Goal: Information Seeking & Learning: Stay updated

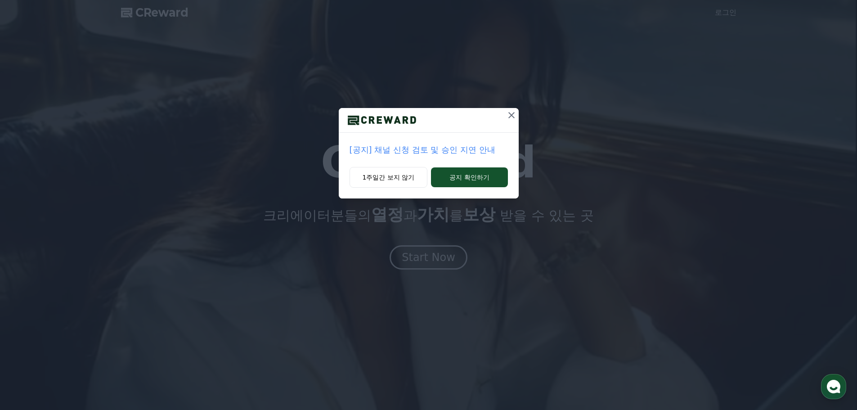
click at [436, 150] on p "[공지] 채널 신청 검토 및 승인 지연 안내" at bounding box center [429, 149] width 158 height 13
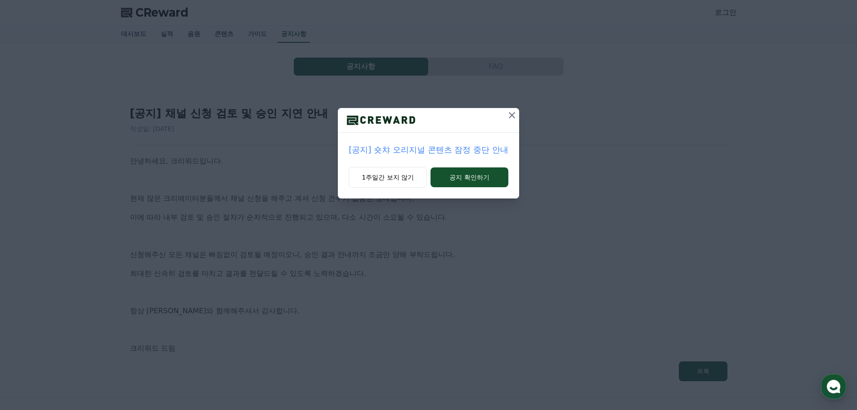
click at [510, 114] on icon at bounding box center [511, 115] width 11 height 11
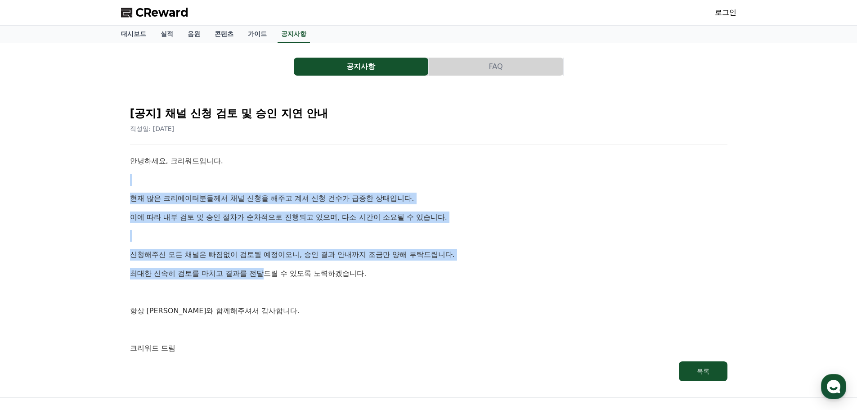
drag, startPoint x: 152, startPoint y: 183, endPoint x: 263, endPoint y: 263, distance: 136.6
click at [263, 263] on div "안녕하세요, 크리워드입니다. 현재 많은 크리에이터분들께서 채널 신청을 해주고 계셔 신청 건수가 급증한 상태입니다. 이에 따라 내부 검토 및 승…" at bounding box center [428, 254] width 597 height 199
click at [296, 198] on p "현재 많은 크리에이터분들께서 채널 신청을 해주고 계셔 신청 건수가 급증한 상태입니다." at bounding box center [428, 199] width 597 height 12
drag, startPoint x: 284, startPoint y: 203, endPoint x: 286, endPoint y: 264, distance: 60.7
click at [286, 264] on div "안녕하세요, 크리워드입니다. 현재 많은 크리에이터분들께서 채널 신청을 해주고 계셔 신청 건수가 급증한 상태입니다. 이에 따라 내부 검토 및 승…" at bounding box center [428, 254] width 597 height 199
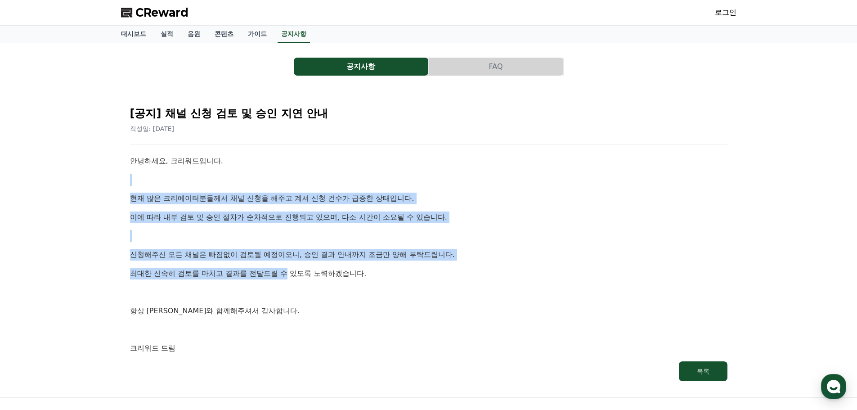
click at [329, 199] on p "현재 많은 크리에이터분들께서 채널 신청을 해주고 계셔 신청 건수가 급증한 상태입니다." at bounding box center [428, 199] width 597 height 12
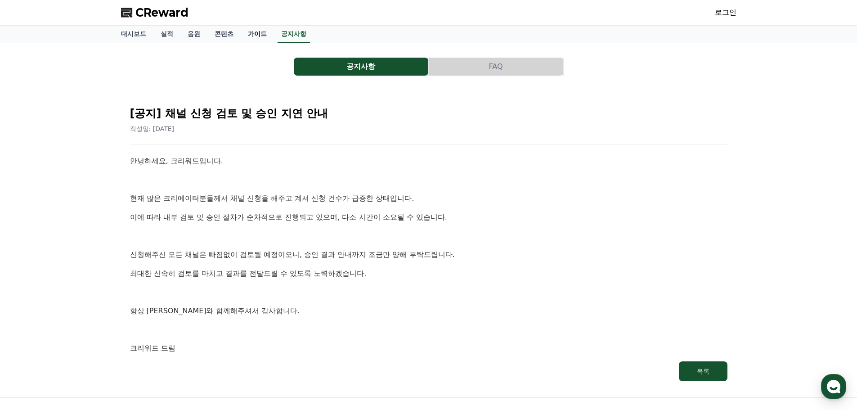
click at [255, 33] on link "가이드" at bounding box center [257, 34] width 33 height 17
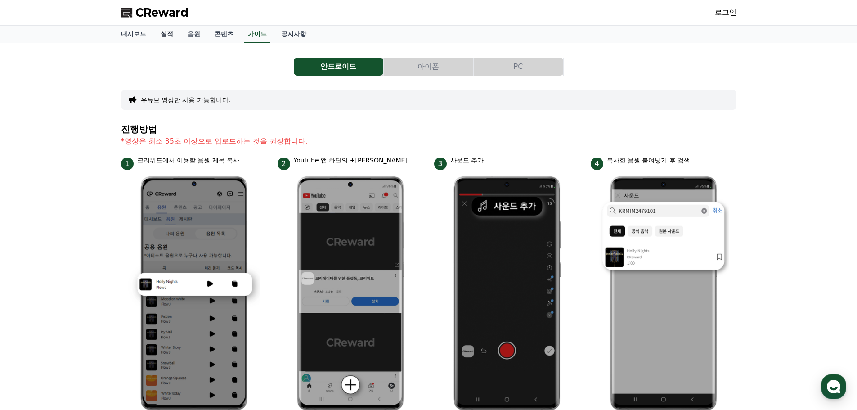
click at [161, 33] on link "실적" at bounding box center [166, 34] width 27 height 17
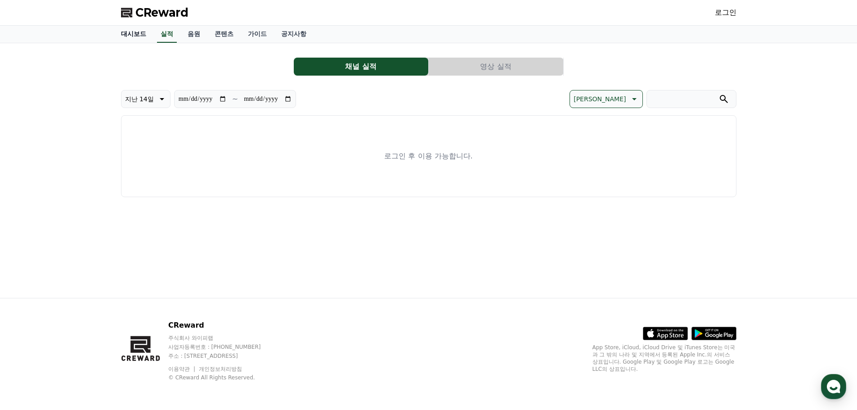
click at [130, 35] on link "대시보드" at bounding box center [134, 34] width 40 height 17
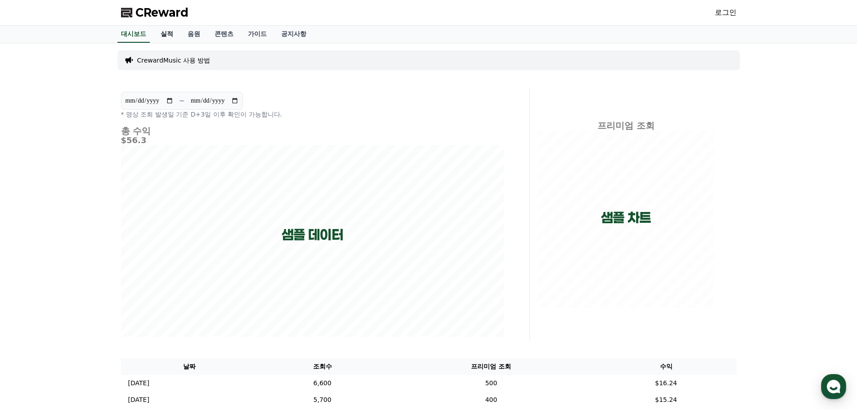
click at [166, 39] on link "실적" at bounding box center [166, 34] width 27 height 17
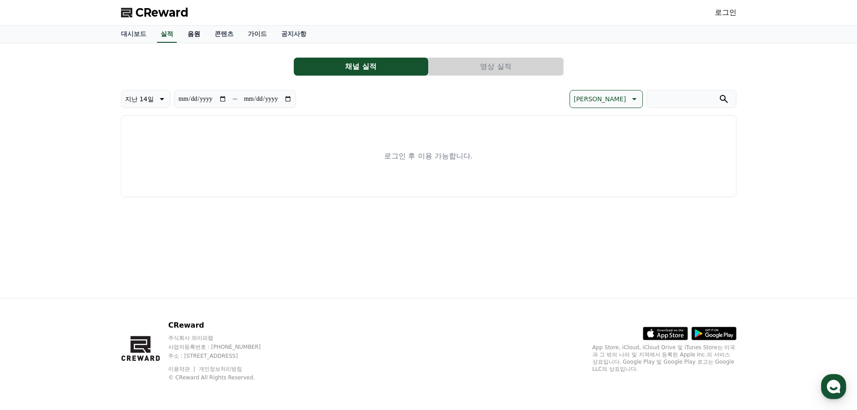
click at [190, 36] on link "음원" at bounding box center [193, 34] width 27 height 17
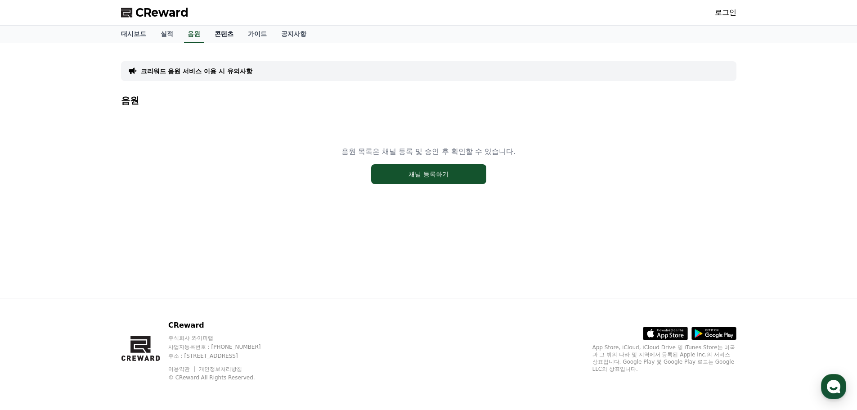
click at [223, 35] on link "콘텐츠" at bounding box center [223, 34] width 33 height 17
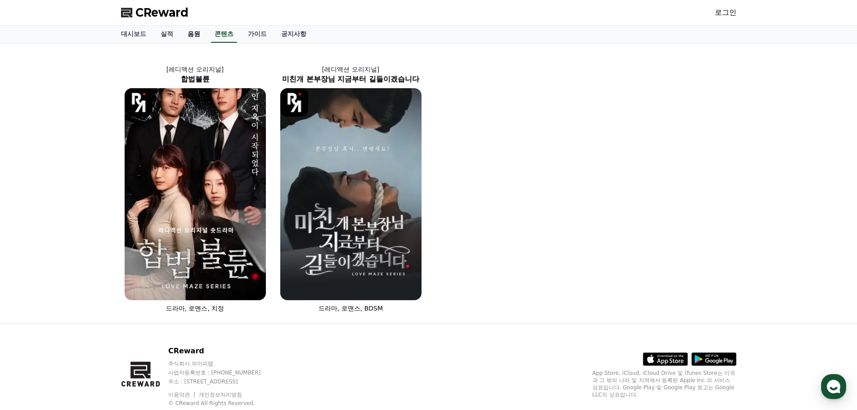
click at [194, 34] on link "음원" at bounding box center [193, 34] width 27 height 17
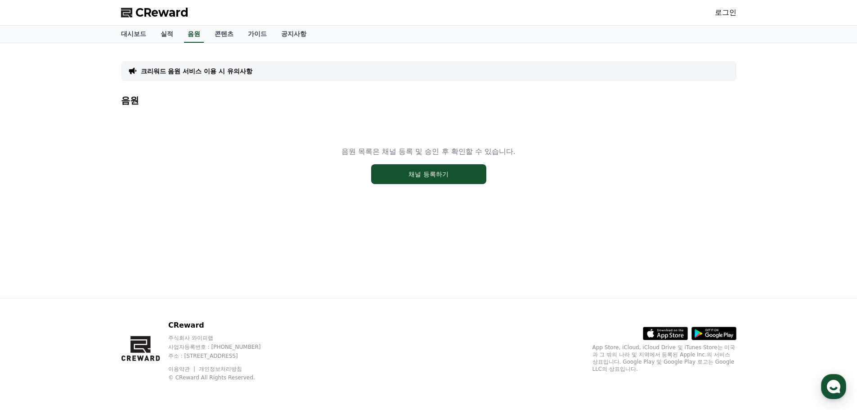
click at [189, 68] on p "크리워드 음원 서비스 이용 시 유의사항" at bounding box center [197, 71] width 112 height 9
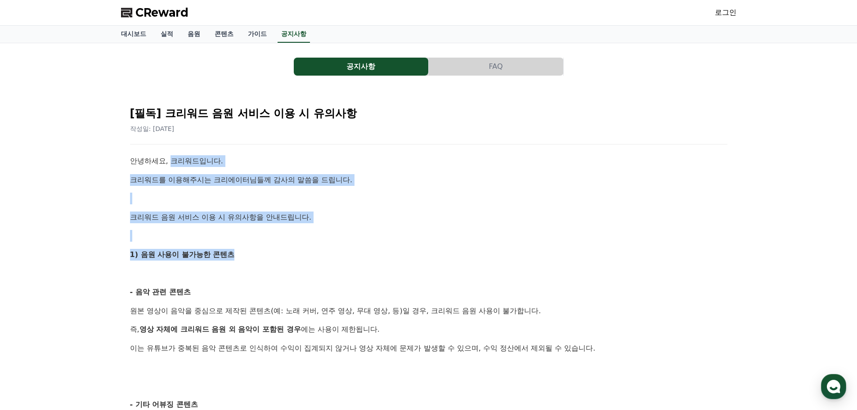
drag, startPoint x: 171, startPoint y: 167, endPoint x: 244, endPoint y: 256, distance: 115.1
click at [159, 212] on p "크리워드 음원 서비스 이용 시 유의사항을 안내드립니다." at bounding box center [428, 217] width 597 height 12
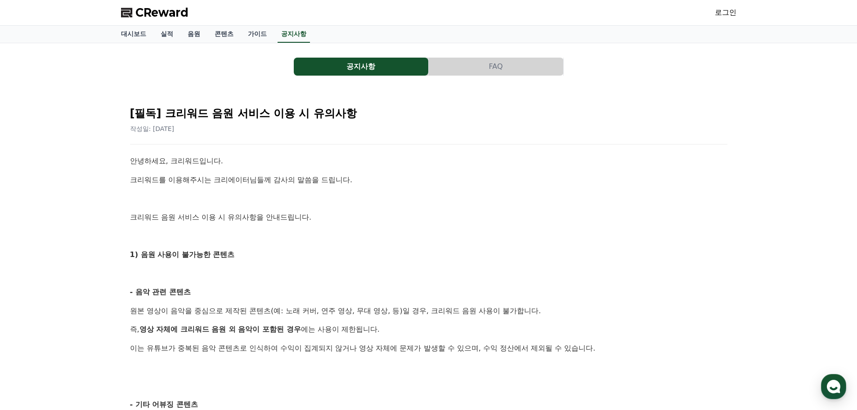
click at [167, 17] on span "CReward" at bounding box center [161, 12] width 53 height 14
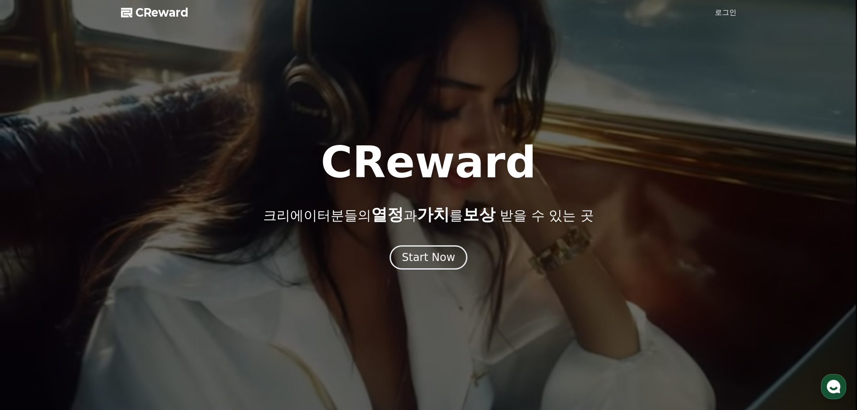
click at [166, 13] on span "CReward" at bounding box center [161, 12] width 53 height 14
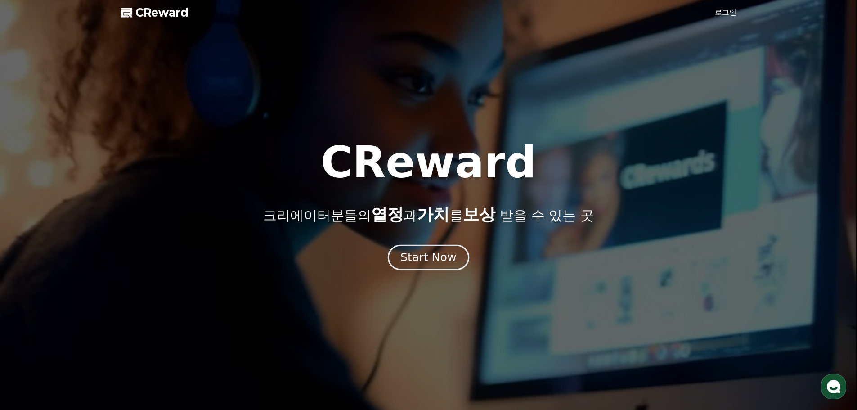
click at [426, 264] on div "Start Now" at bounding box center [428, 257] width 56 height 15
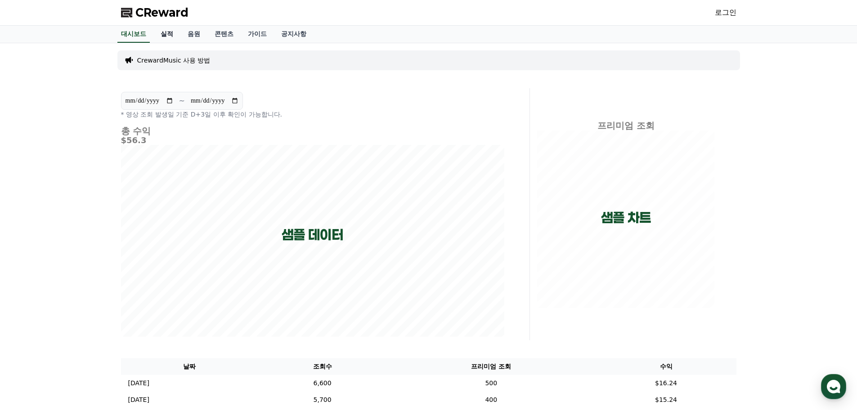
click at [177, 33] on link "실적" at bounding box center [166, 34] width 27 height 17
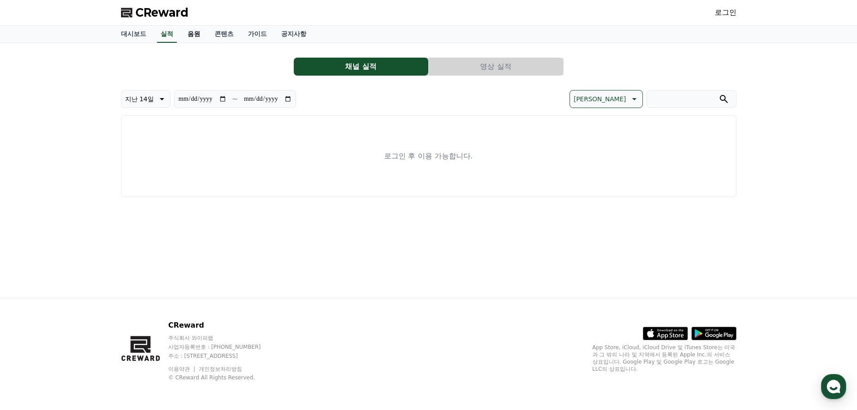
click at [201, 34] on link "음원" at bounding box center [193, 34] width 27 height 17
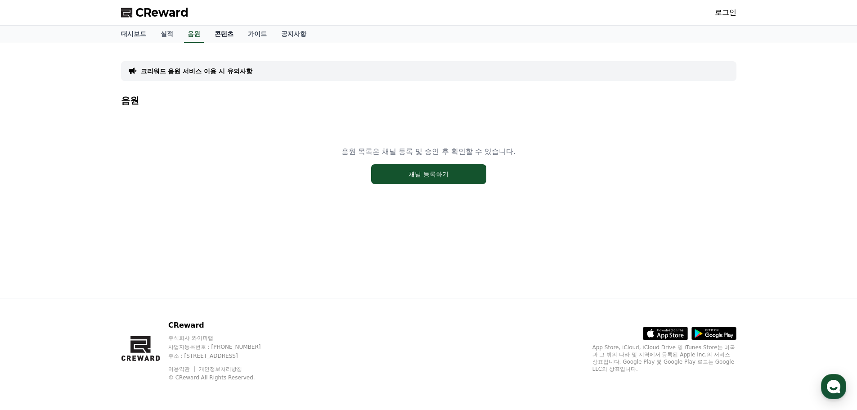
click at [229, 34] on link "콘텐츠" at bounding box center [223, 34] width 33 height 17
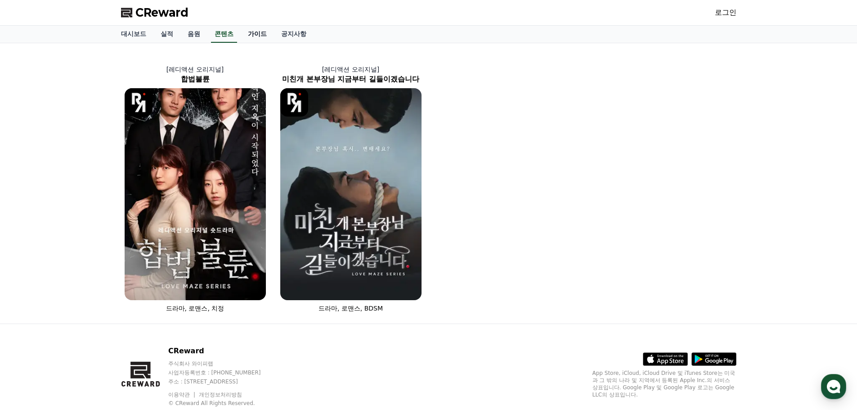
click at [254, 32] on link "가이드" at bounding box center [257, 34] width 33 height 17
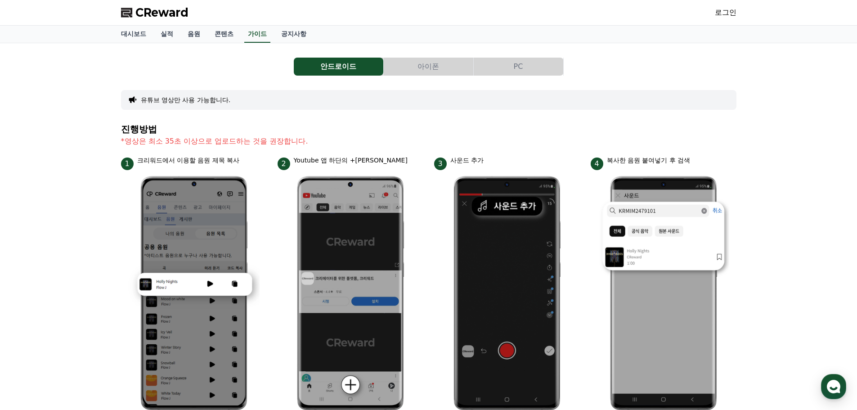
click at [540, 62] on button "PC" at bounding box center [519, 67] width 90 height 18
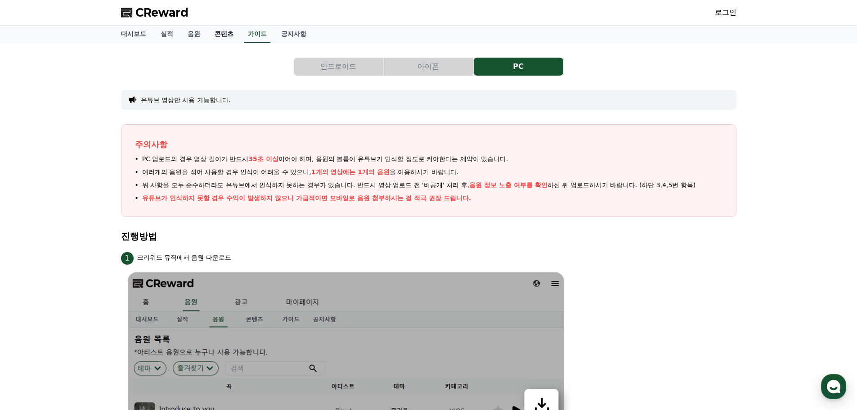
click at [233, 31] on link "콘텐츠" at bounding box center [223, 34] width 33 height 17
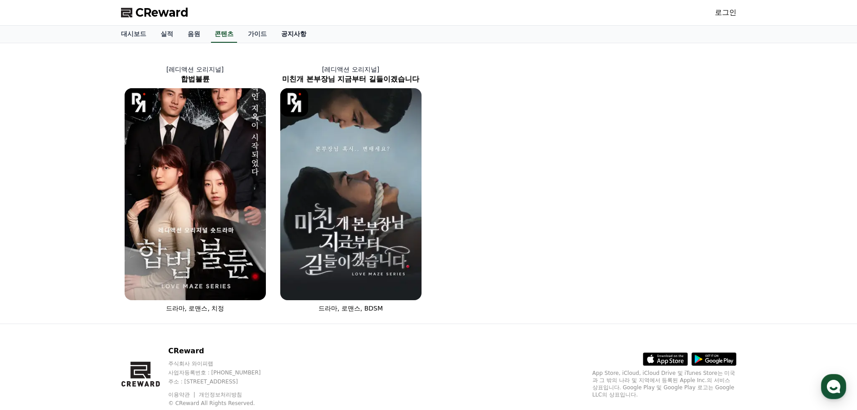
click at [300, 34] on link "공지사항" at bounding box center [294, 34] width 40 height 17
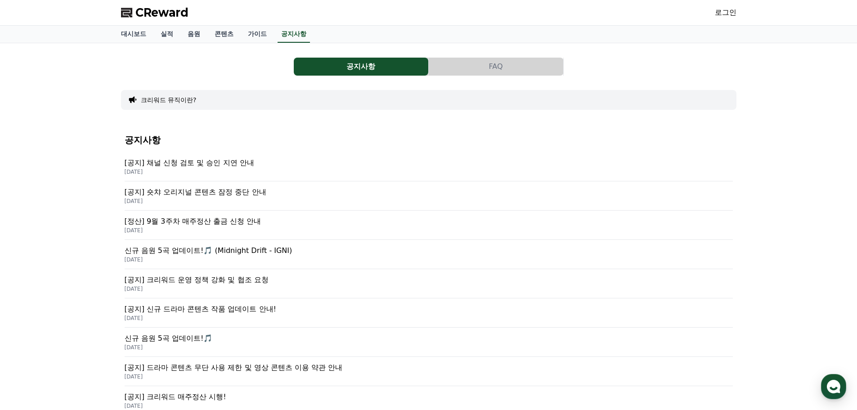
click at [354, 67] on button "공지사항" at bounding box center [361, 67] width 134 height 18
click at [209, 194] on p "[공지] 숏챠 오리지널 콘텐츠 잠정 중단 안내" at bounding box center [429, 192] width 608 height 11
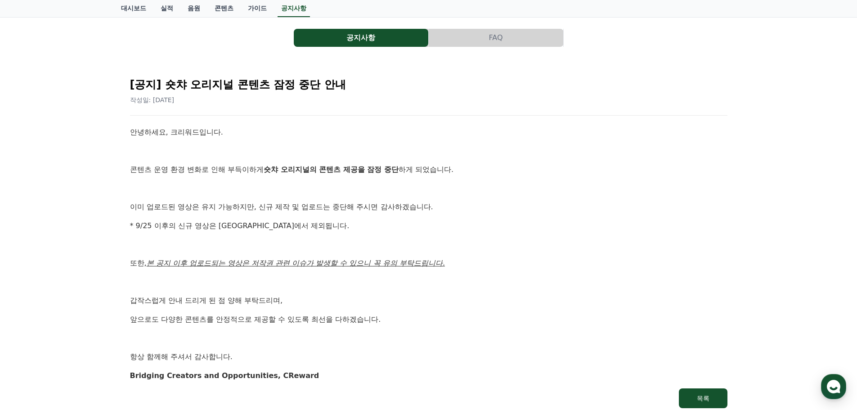
scroll to position [45, 0]
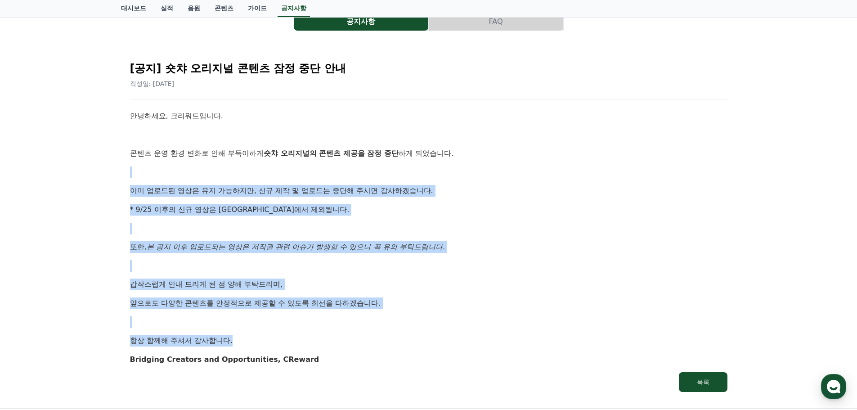
drag, startPoint x: 150, startPoint y: 167, endPoint x: 286, endPoint y: 330, distance: 212.1
click at [286, 330] on div "안녕하세요, 크리워드입니다. 콘텐츠 운영 환경 변화로 인해 부득이하게 숏챠 오리지널의 콘텐츠 제공을 잠정 중단 하게 되었습니다. 이미 업로드된…" at bounding box center [428, 237] width 597 height 255
click at [211, 209] on p "* 9/25 이후의 신규 영상은 정산에서 제외됩니다." at bounding box center [428, 210] width 597 height 12
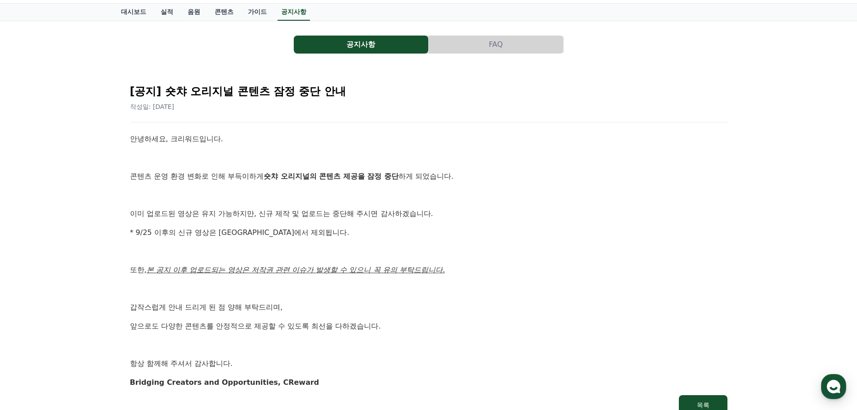
scroll to position [0, 0]
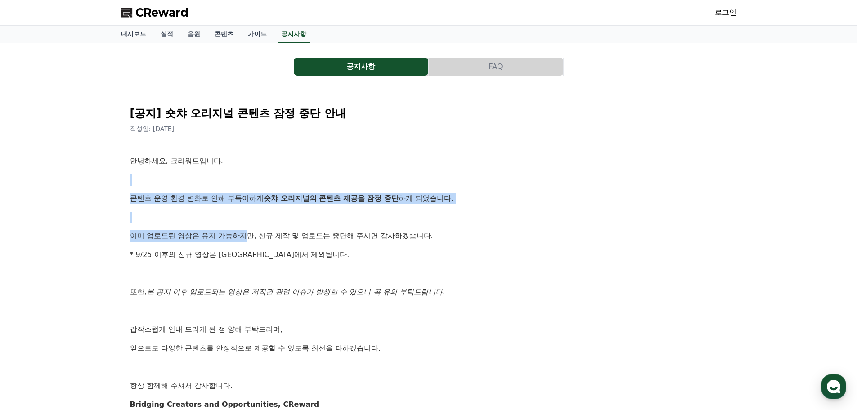
drag, startPoint x: 236, startPoint y: 179, endPoint x: 245, endPoint y: 241, distance: 63.2
click at [245, 241] on div "안녕하세요, 크리워드입니다. 콘텐츠 운영 환경 변화로 인해 부득이하게 숏챠 오리지널의 콘텐츠 제공을 잠정 중단 하게 되었습니다. 이미 업로드된…" at bounding box center [428, 282] width 597 height 255
click at [258, 218] on p at bounding box center [428, 217] width 597 height 12
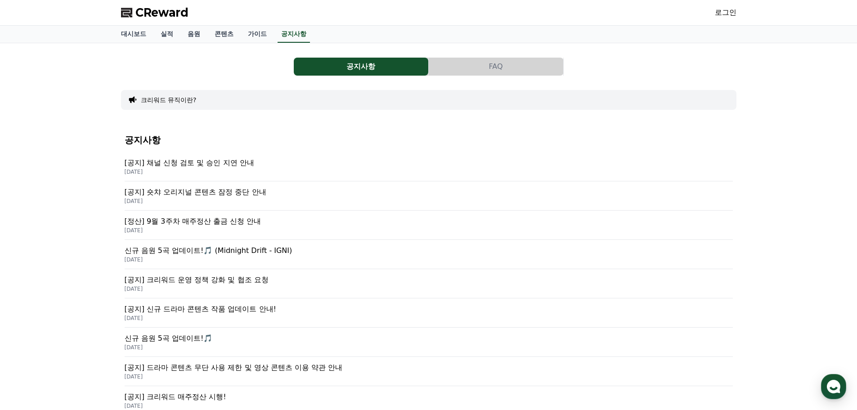
click at [209, 162] on p "[공지] 채널 신청 검토 및 승인 지연 안내" at bounding box center [429, 162] width 608 height 11
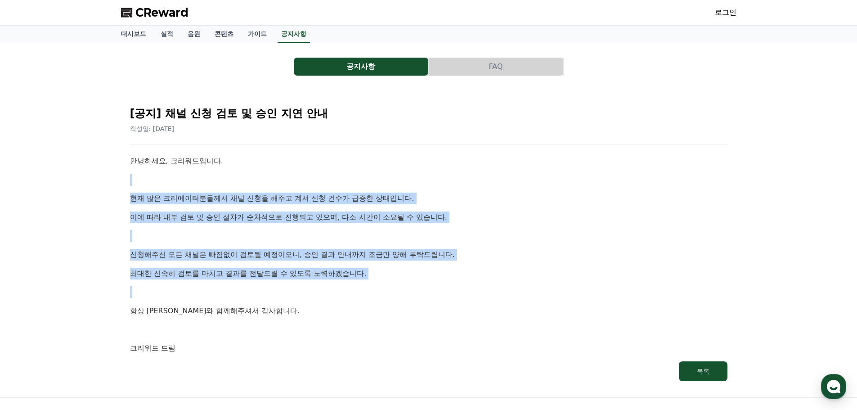
drag, startPoint x: 224, startPoint y: 179, endPoint x: 259, endPoint y: 283, distance: 109.2
click at [262, 295] on div "안녕하세요, 크리워드입니다. 현재 많은 크리에이터분들께서 채널 신청을 해주고 계셔 신청 건수가 급증한 상태입니다. 이에 따라 내부 검토 및 승…" at bounding box center [428, 254] width 597 height 199
click at [246, 219] on p "이에 따라 내부 검토 및 승인 절차가 순차적으로 진행되고 있으며, 다소 시간이 소요될 수 있습니다." at bounding box center [428, 217] width 597 height 12
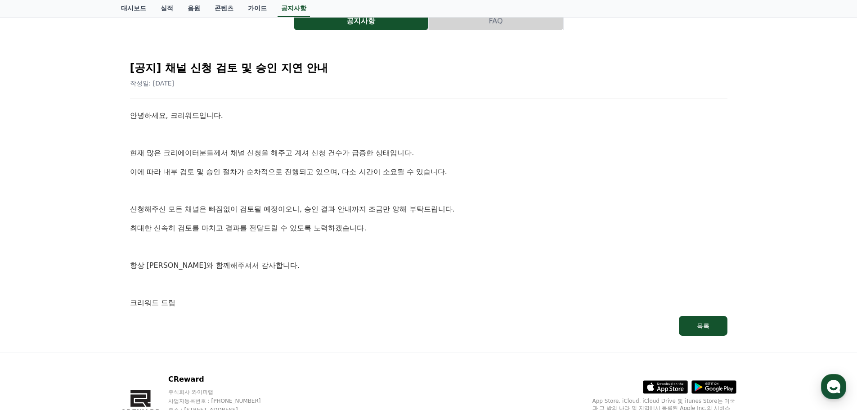
scroll to position [45, 0]
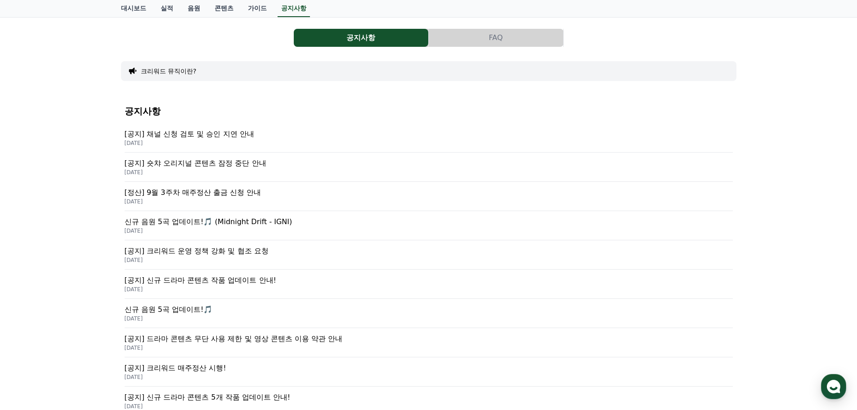
scroll to position [45, 0]
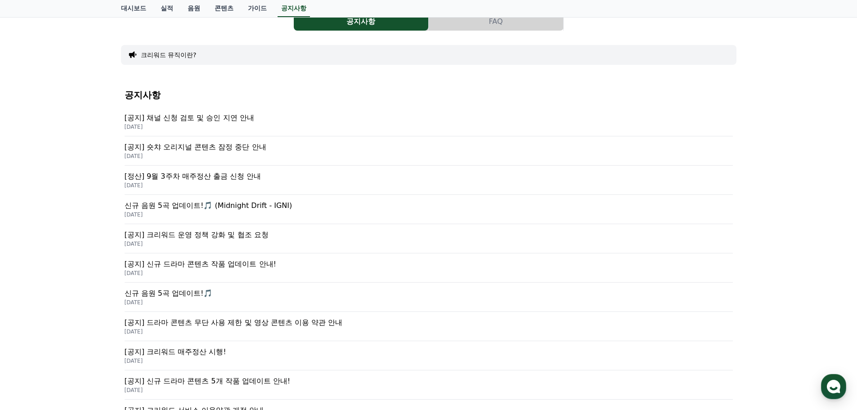
click at [250, 238] on p "[공지] 크리워드 운영 정책 강화 및 협조 요청" at bounding box center [429, 234] width 608 height 11
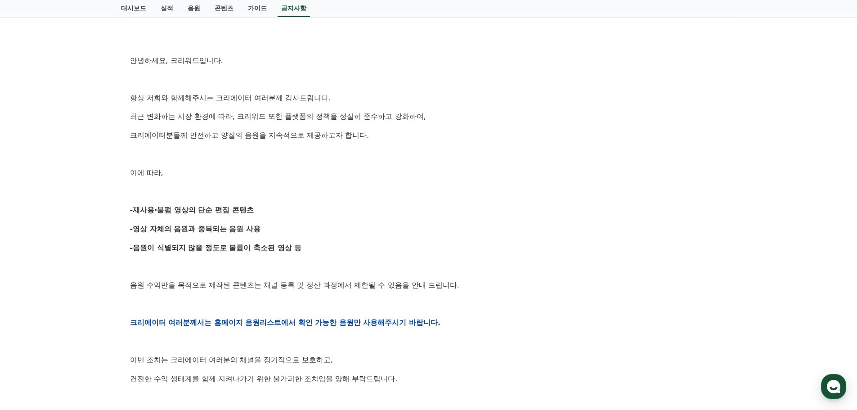
scroll to position [135, 0]
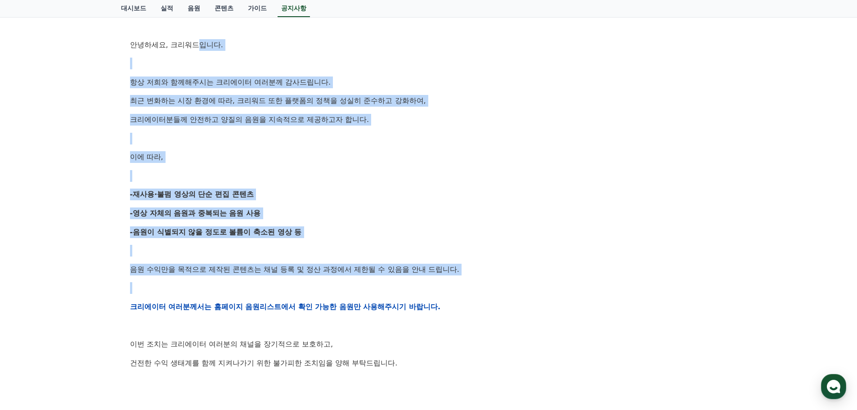
drag, startPoint x: 202, startPoint y: 173, endPoint x: 306, endPoint y: 288, distance: 155.1
click at [306, 288] on div "안녕하세요, 크리워드입니다. 항상 저희와 함께해주시는 크리에이터 여러분께 감사드립니다. 최근 변화하는 시장 환경에 따라, 크리워드 또한 플랫폼…" at bounding box center [428, 306] width 597 height 573
click at [273, 243] on div "안녕하세요, 크리워드입니다. 항상 저희와 함께해주시는 크리에이터 여러분께 감사드립니다. 최근 변화하는 시장 환경에 따라, 크리워드 또한 플랫폼…" at bounding box center [428, 306] width 597 height 573
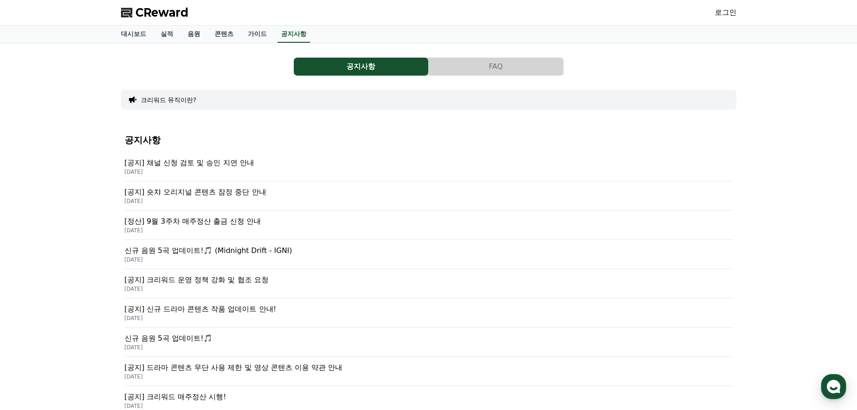
click at [261, 161] on p "[공지] 채널 신청 검토 및 승인 지연 안내" at bounding box center [429, 162] width 608 height 11
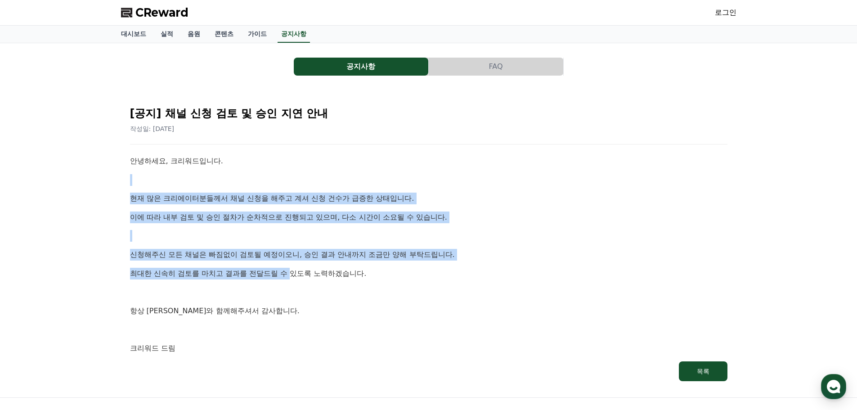
drag, startPoint x: 284, startPoint y: 247, endPoint x: 293, endPoint y: 276, distance: 29.9
click at [293, 276] on div "안녕하세요, 크리워드입니다. 현재 많은 크리에이터분들께서 채널 신청을 해주고 계셔 신청 건수가 급증한 상태입니다. 이에 따라 내부 검토 및 승…" at bounding box center [428, 254] width 597 height 199
click at [229, 212] on p "이에 따라 내부 검토 및 승인 절차가 순차적으로 진행되고 있으며, 다소 시간이 소요될 수 있습니다." at bounding box center [428, 217] width 597 height 12
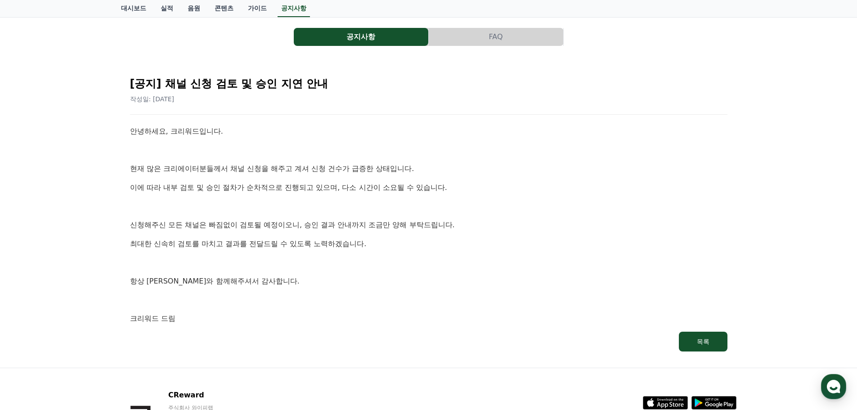
scroll to position [45, 0]
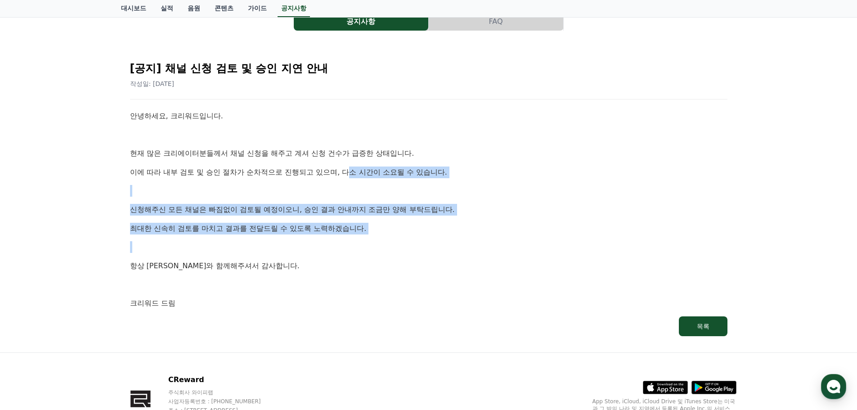
drag, startPoint x: 350, startPoint y: 233, endPoint x: 329, endPoint y: 233, distance: 21.2
click at [350, 251] on div "안녕하세요, 크리워드입니다. 현재 많은 크리에이터분들께서 채널 신청을 해주고 계셔 신청 건수가 급증한 상태입니다. 이에 따라 내부 검토 및 승…" at bounding box center [428, 209] width 597 height 199
click at [286, 187] on p at bounding box center [428, 191] width 597 height 12
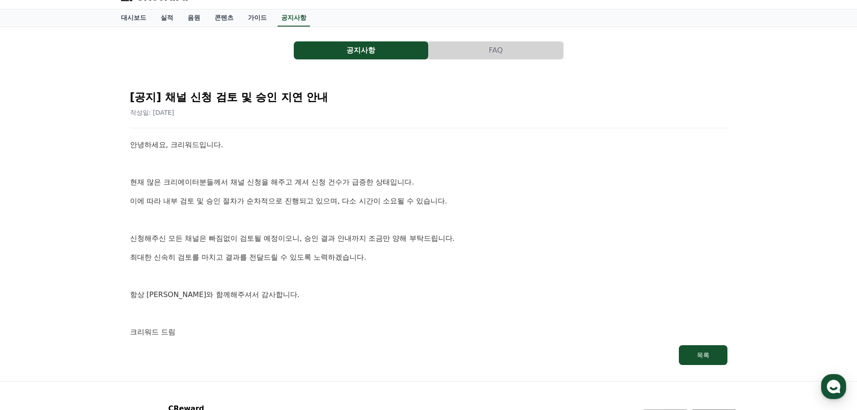
scroll to position [0, 0]
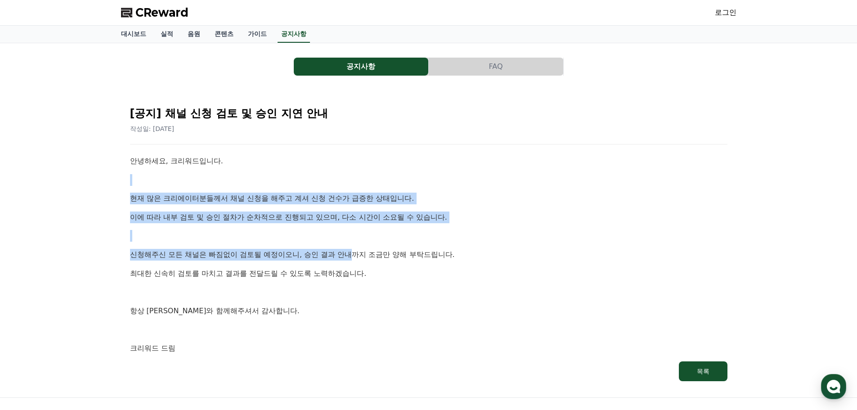
drag, startPoint x: 351, startPoint y: 187, endPoint x: 351, endPoint y: 262, distance: 75.1
click at [351, 262] on div "안녕하세요, 크리워드입니다. 현재 많은 크리에이터분들께서 채널 신청을 해주고 계셔 신청 건수가 급증한 상태입니다. 이에 따라 내부 검토 및 승…" at bounding box center [428, 254] width 597 height 199
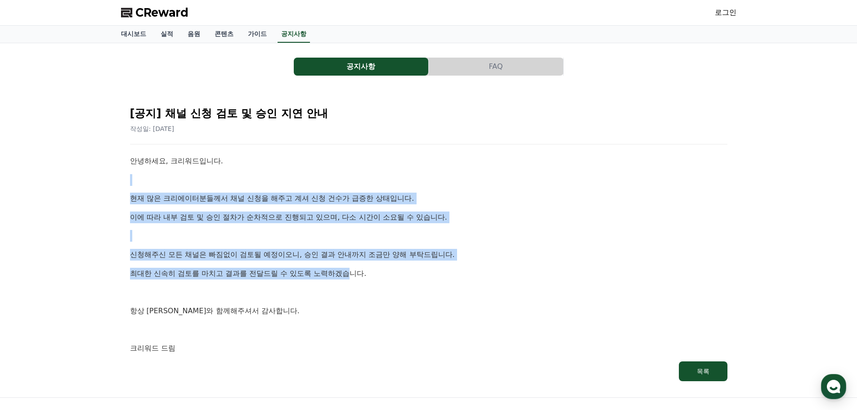
click at [320, 197] on p "현재 많은 크리에이터분들께서 채널 신청을 해주고 계셔 신청 건수가 급증한 상태입니다." at bounding box center [428, 199] width 597 height 12
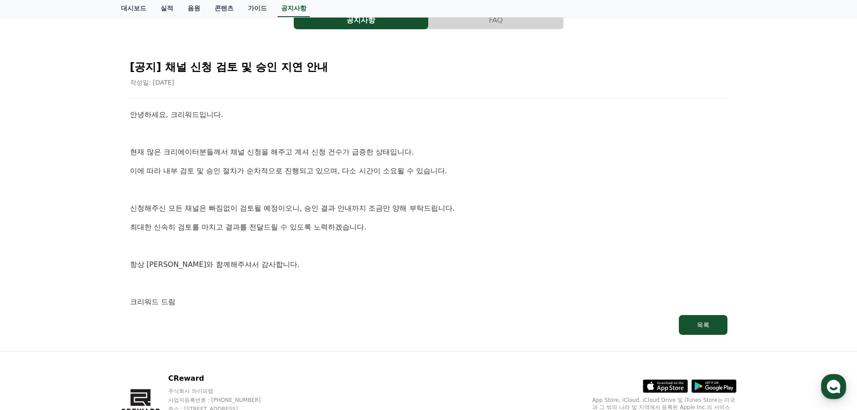
scroll to position [99, 0]
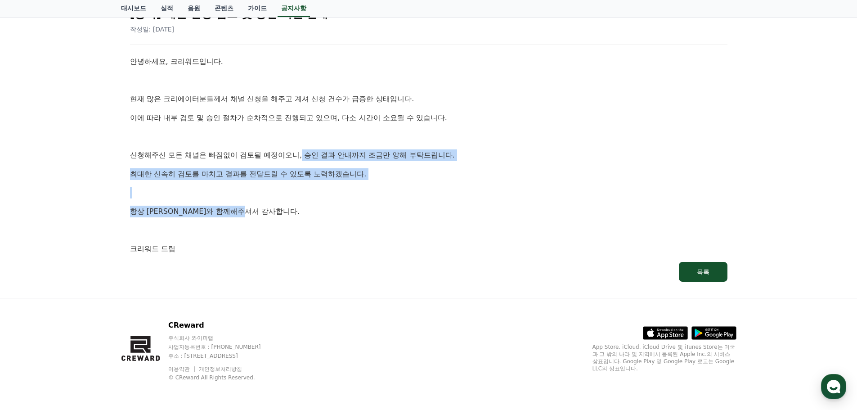
drag, startPoint x: 304, startPoint y: 153, endPoint x: 285, endPoint y: 209, distance: 58.7
click at [303, 220] on div "안녕하세요, 크리워드입니다. 현재 많은 크리에이터분들께서 채널 신청을 해주고 계셔 신청 건수가 급증한 상태입니다. 이에 따라 내부 검토 및 승…" at bounding box center [428, 155] width 597 height 199
click at [247, 173] on p "최대한 신속히 검토를 마치고 결과를 전달드릴 수 있도록 노력하겠습니다." at bounding box center [428, 174] width 597 height 12
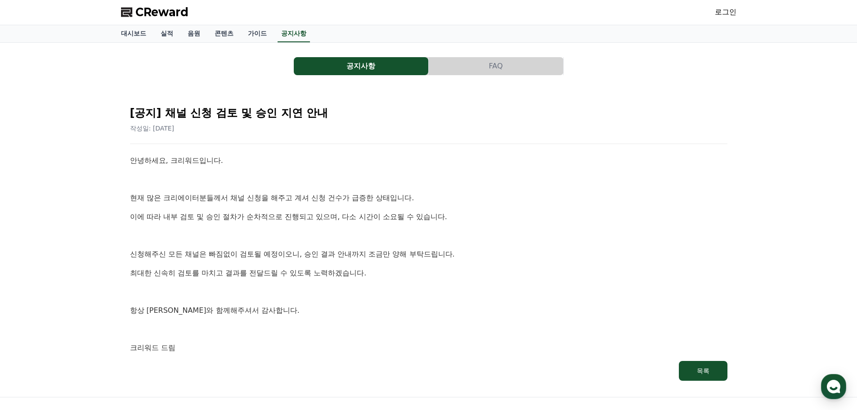
scroll to position [0, 0]
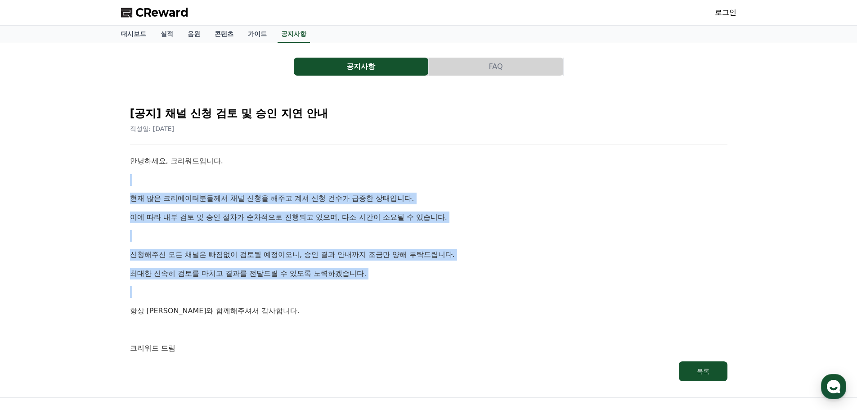
drag, startPoint x: 167, startPoint y: 228, endPoint x: 178, endPoint y: 279, distance: 52.8
click at [178, 279] on div "안녕하세요, 크리워드입니다. 현재 많은 크리에이터분들께서 채널 신청을 해주고 계셔 신청 건수가 급증한 상태입니다. 이에 따라 내부 검토 및 승…" at bounding box center [428, 254] width 597 height 199
click at [247, 171] on div "안녕하세요, 크리워드입니다. 현재 많은 크리에이터분들께서 채널 신청을 해주고 계셔 신청 건수가 급증한 상태입니다. 이에 따라 내부 검토 및 승…" at bounding box center [428, 254] width 597 height 199
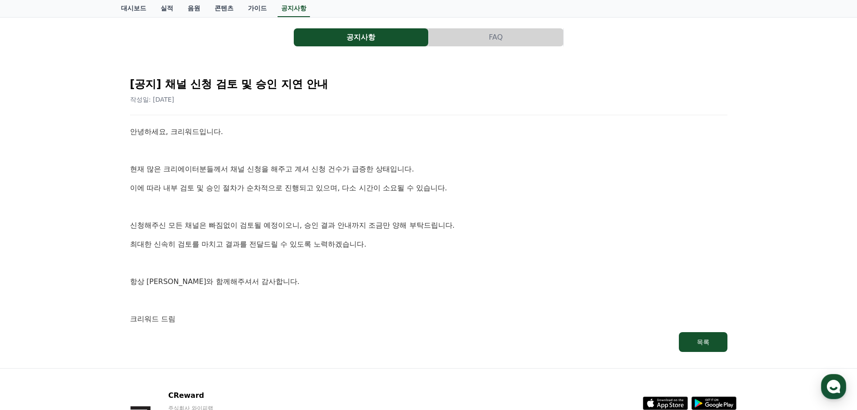
scroll to position [45, 0]
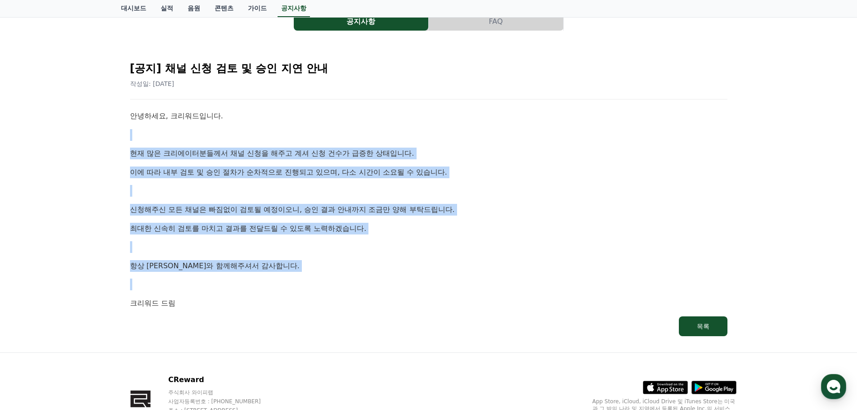
drag, startPoint x: 231, startPoint y: 124, endPoint x: 254, endPoint y: 158, distance: 41.5
click at [239, 271] on div "안녕하세요, 크리워드입니다. 현재 많은 크리에이터분들께서 채널 신청을 해주고 계셔 신청 건수가 급증한 상태입니다. 이에 따라 내부 검토 및 승…" at bounding box center [428, 209] width 597 height 199
click at [254, 158] on p "현재 많은 크리에이터분들께서 채널 신청을 해주고 계셔 신청 건수가 급증한 상태입니다." at bounding box center [428, 154] width 597 height 12
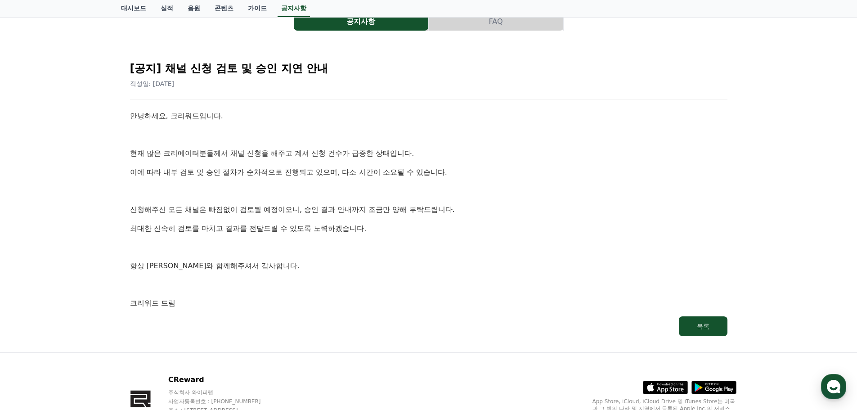
scroll to position [0, 0]
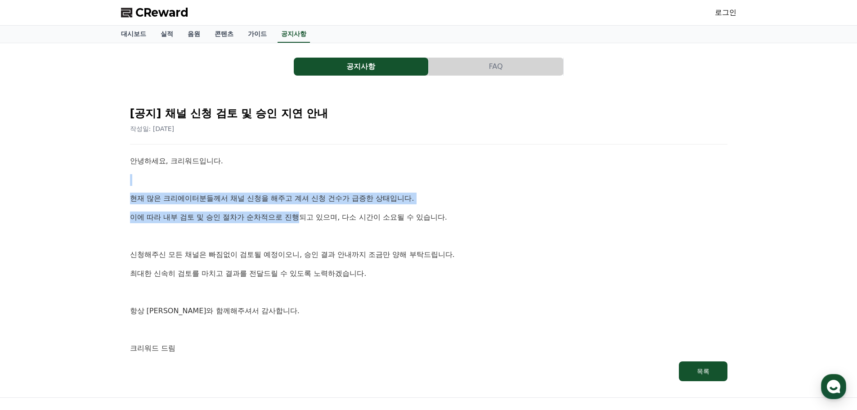
drag, startPoint x: 306, startPoint y: 187, endPoint x: 300, endPoint y: 220, distance: 34.0
click at [300, 220] on div "안녕하세요, 크리워드입니다. 현재 많은 크리에이터분들께서 채널 신청을 해주고 계셔 신청 건수가 급증한 상태입니다. 이에 따라 내부 검토 및 승…" at bounding box center [428, 254] width 597 height 199
click at [260, 172] on div "안녕하세요, 크리워드입니다. 현재 많은 크리에이터분들께서 채널 신청을 해주고 계셔 신청 건수가 급증한 상태입니다. 이에 따라 내부 검토 및 승…" at bounding box center [428, 254] width 597 height 199
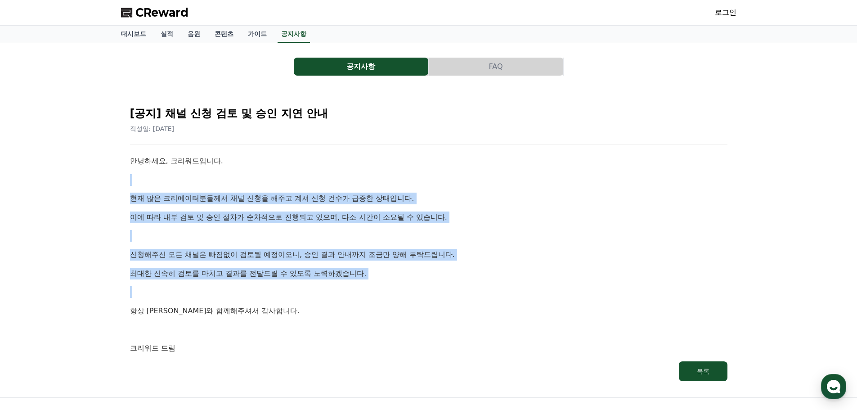
drag, startPoint x: 284, startPoint y: 178, endPoint x: 285, endPoint y: 294, distance: 115.6
click at [285, 294] on div "안녕하세요, 크리워드입니다. 현재 많은 크리에이터분들께서 채널 신청을 해주고 계셔 신청 건수가 급증한 상태입니다. 이에 따라 내부 검토 및 승…" at bounding box center [428, 254] width 597 height 199
click at [328, 199] on p "현재 많은 크리에이터분들께서 채널 신청을 해주고 계셔 신청 건수가 급증한 상태입니다." at bounding box center [428, 199] width 597 height 12
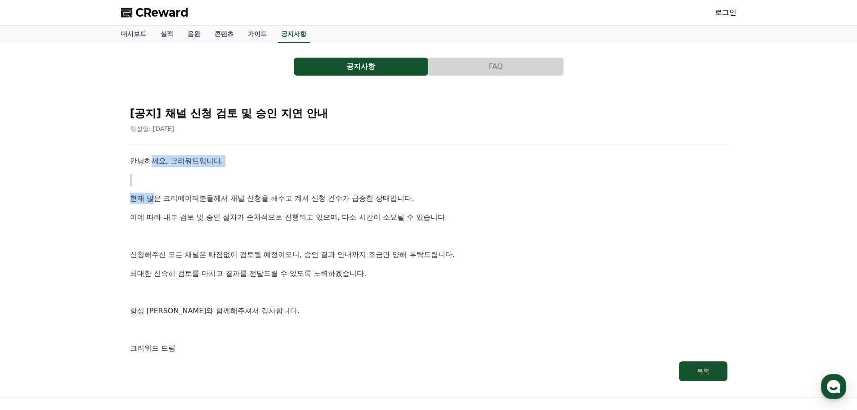
drag, startPoint x: 154, startPoint y: 184, endPoint x: 155, endPoint y: 196, distance: 12.2
click at [155, 196] on div "[공지] 채널 신청 검토 및 승인 지연 안내 작성일: 2025-09-26 안녕하세요, 크리워드입니다. 현재 많은 크리에이터분들께서 채널 신청을…" at bounding box center [428, 240] width 601 height 286
click at [228, 171] on div "안녕하세요, 크리워드입니다. 현재 많은 크리에이터분들께서 채널 신청을 해주고 계셔 신청 건수가 급증한 상태입니다. 이에 따라 내부 검토 및 승…" at bounding box center [428, 254] width 597 height 199
click at [231, 182] on p at bounding box center [428, 180] width 597 height 12
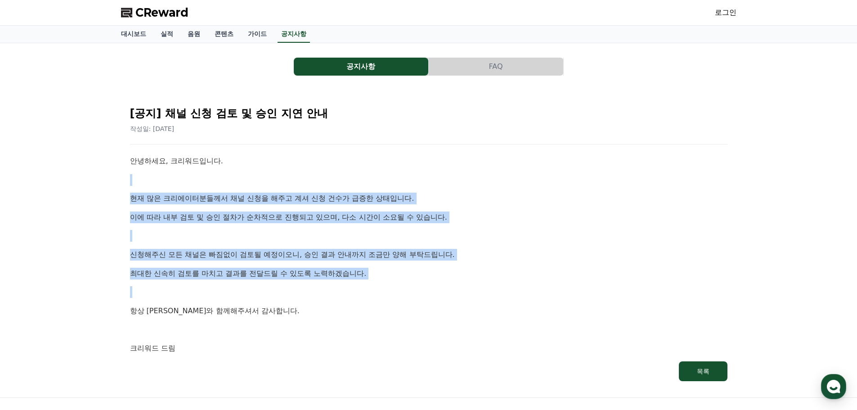
drag, startPoint x: 265, startPoint y: 291, endPoint x: 302, endPoint y: 179, distance: 118.9
click at [265, 293] on div "안녕하세요, 크리워드입니다. 현재 많은 크리에이터분들께서 채널 신청을 해주고 계셔 신청 건수가 급증한 상태입니다. 이에 따라 내부 검토 및 승…" at bounding box center [428, 254] width 597 height 199
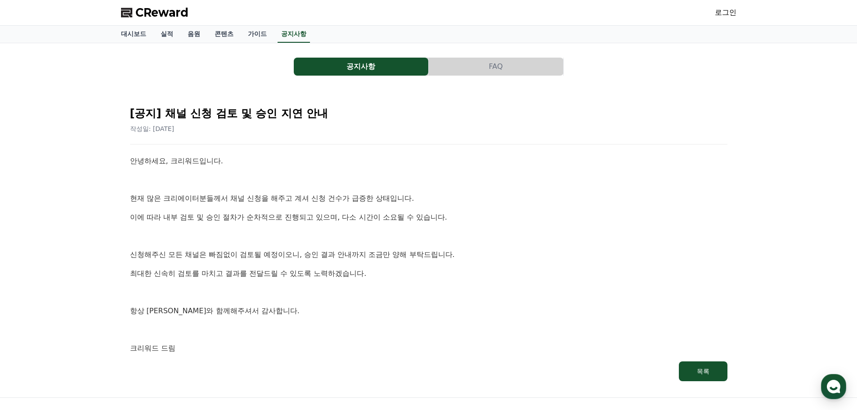
click at [309, 161] on p "안녕하세요, 크리워드입니다." at bounding box center [428, 161] width 597 height 12
click at [191, 131] on div "[공지] 채널 신청 검토 및 승인 지연 안내 작성일: 2025-09-26" at bounding box center [428, 116] width 597 height 34
click at [210, 191] on div "안녕하세요, 크리워드입니다. 현재 많은 크리에이터분들께서 채널 신청을 해주고 계셔 신청 건수가 급증한 상태입니다. 이에 따라 내부 검토 및 승…" at bounding box center [428, 254] width 597 height 199
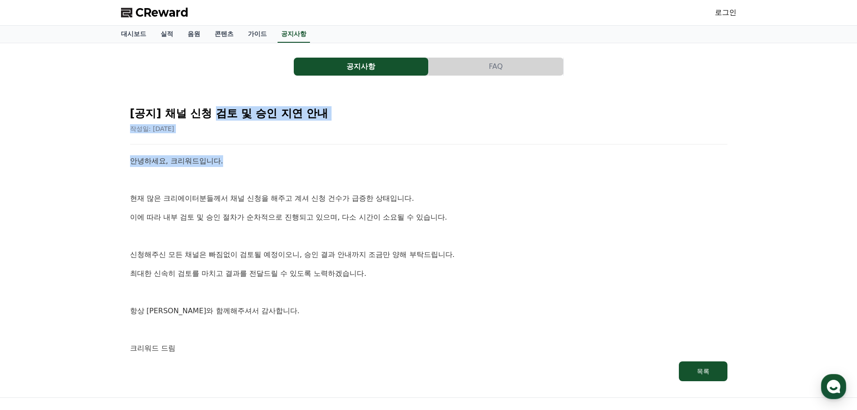
drag, startPoint x: 212, startPoint y: 79, endPoint x: 246, endPoint y: 150, distance: 78.7
click at [246, 150] on div "공지사항 FAQ [공지] 채널 신청 검토 및 승인 지연 안내 작성일: 2025-09-26 안녕하세요, 크리워드입니다. 현재 많은 크리에이터분들…" at bounding box center [428, 220] width 615 height 340
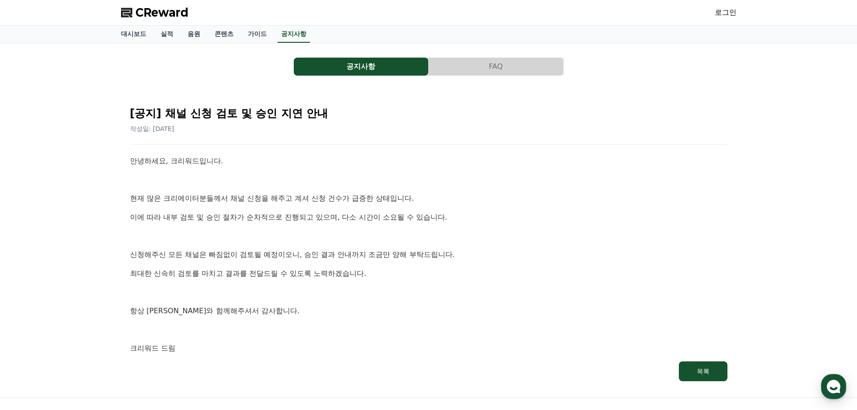
click at [314, 249] on p "신청해주신 모든 채널은 빠짐없이 검토될 예정이오니, 승인 결과 안내까지 조금만 양해 부탁드립니다." at bounding box center [428, 255] width 597 height 12
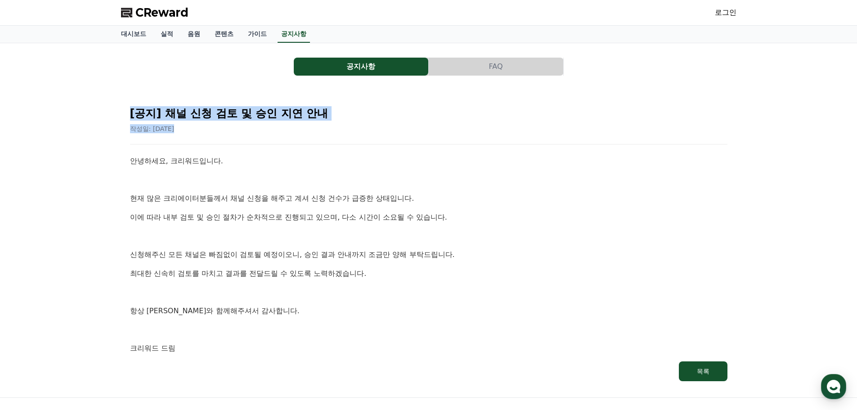
drag, startPoint x: 126, startPoint y: 97, endPoint x: 256, endPoint y: 136, distance: 136.2
click at [256, 136] on div "[공지] 채널 신청 검토 및 승인 지연 안내 작성일: 2025-09-26 안녕하세요, 크리워드입니다. 현재 많은 크리에이터분들께서 채널 신청을…" at bounding box center [429, 240] width 608 height 293
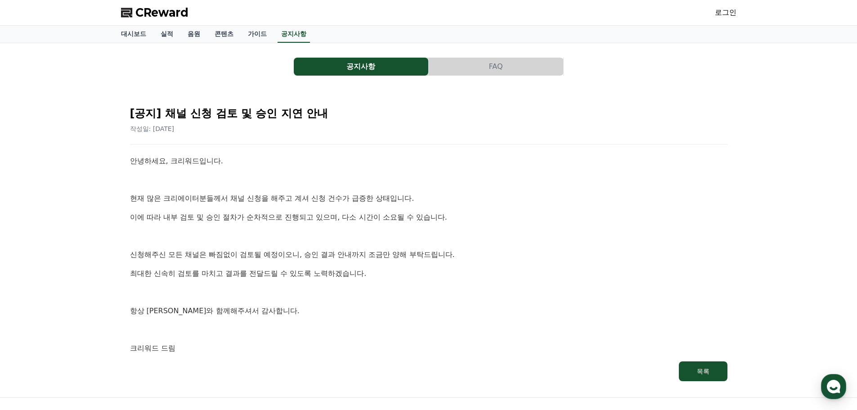
click at [260, 221] on p "이에 따라 내부 검토 및 승인 절차가 순차적으로 진행되고 있으며, 다소 시간이 소요될 수 있습니다." at bounding box center [428, 217] width 597 height 12
drag, startPoint x: 162, startPoint y: 113, endPoint x: 422, endPoint y: 124, distance: 260.7
click at [422, 124] on div "[공지] 채널 신청 검토 및 승인 지연 안내 작성일: 2025-09-26" at bounding box center [428, 116] width 597 height 34
click at [275, 248] on div "안녕하세요, 크리워드입니다. 현재 많은 크리에이터분들께서 채널 신청을 해주고 계셔 신청 건수가 급증한 상태입니다. 이에 따라 내부 검토 및 승…" at bounding box center [428, 254] width 597 height 199
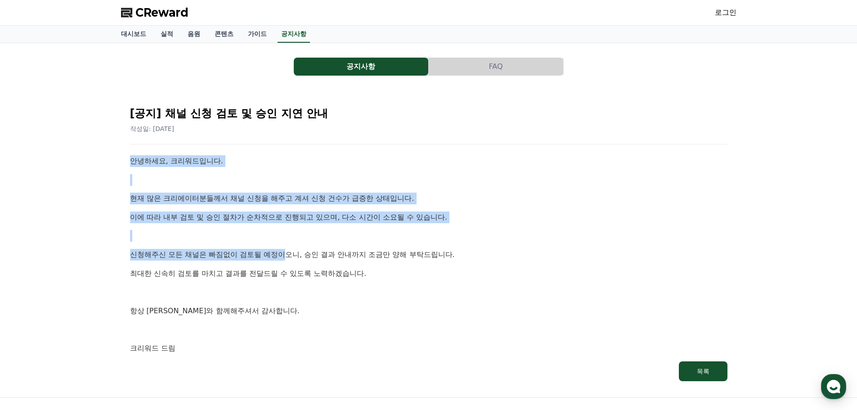
drag, startPoint x: 130, startPoint y: 157, endPoint x: 288, endPoint y: 251, distance: 183.8
click at [288, 251] on div "안녕하세요, 크리워드입니다. 현재 많은 크리에이터분들께서 채널 신청을 해주고 계셔 신청 건수가 급증한 상태입니다. 이에 따라 내부 검토 및 승…" at bounding box center [428, 254] width 597 height 199
click at [270, 175] on p at bounding box center [428, 180] width 597 height 12
click at [270, 190] on div "안녕하세요, 크리워드입니다. 현재 많은 크리에이터분들께서 채널 신청을 해주고 계셔 신청 건수가 급증한 상태입니다. 이에 따라 내부 검토 및 승…" at bounding box center [428, 254] width 597 height 199
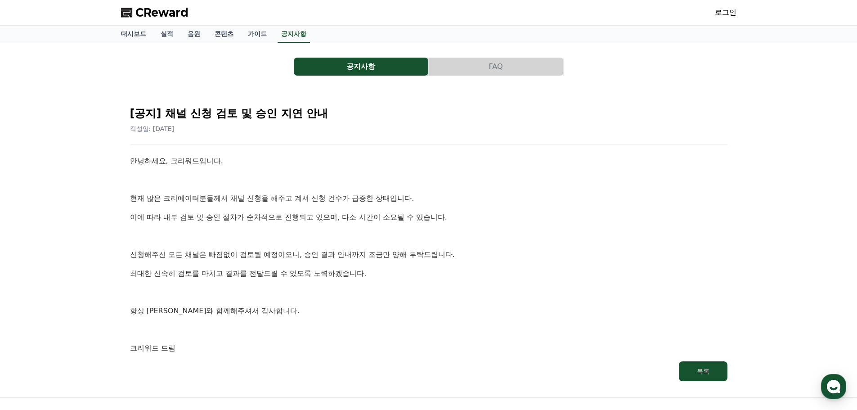
click at [263, 174] on p at bounding box center [428, 180] width 597 height 12
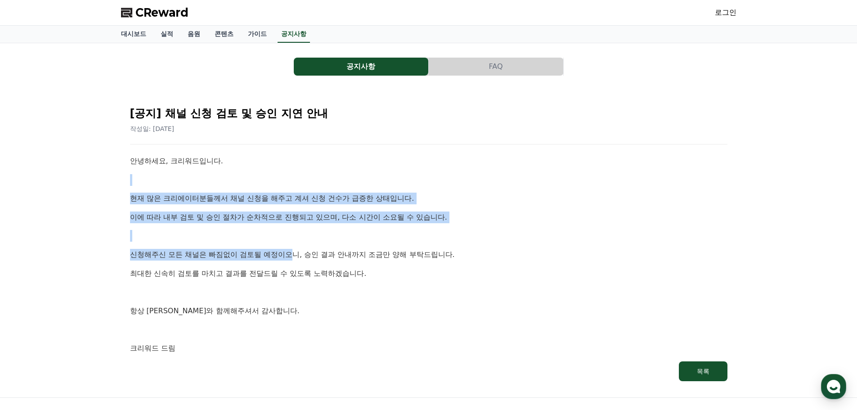
drag, startPoint x: 293, startPoint y: 259, endPoint x: 318, endPoint y: 191, distance: 72.1
click at [293, 261] on div "안녕하세요, 크리워드입니다. 현재 많은 크리에이터분들께서 채널 신청을 해주고 계셔 신청 건수가 급증한 상태입니다. 이에 따라 내부 검토 및 승…" at bounding box center [428, 254] width 597 height 199
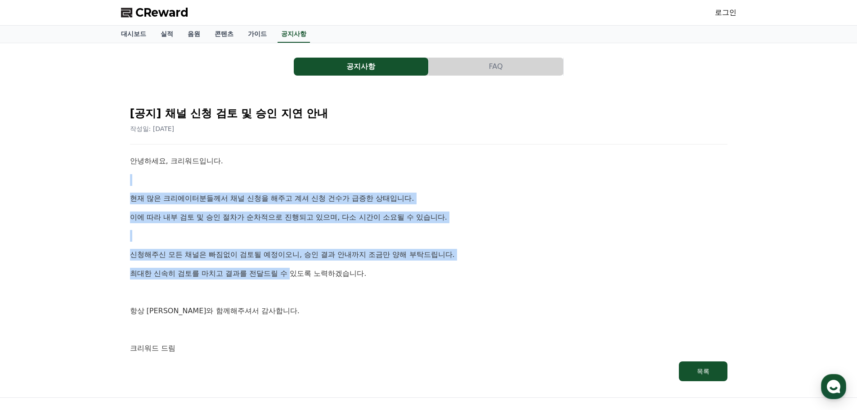
click at [325, 186] on div "안녕하세요, 크리워드입니다. 현재 많은 크리에이터분들께서 채널 신청을 해주고 계셔 신청 건수가 급증한 상태입니다. 이에 따라 내부 검토 및 승…" at bounding box center [428, 254] width 597 height 199
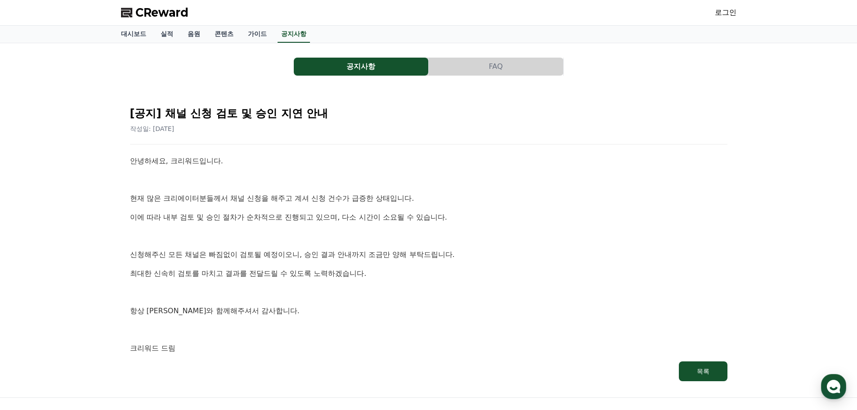
click at [314, 167] on div "안녕하세요, 크리워드입니다. 현재 많은 크리에이터분들께서 채널 신청을 해주고 계셔 신청 건수가 급증한 상태입니다. 이에 따라 내부 검토 및 승…" at bounding box center [428, 254] width 597 height 199
drag, startPoint x: 256, startPoint y: 118, endPoint x: 262, endPoint y: 119, distance: 6.3
click at [262, 119] on h2 "[공지] 채널 신청 검토 및 승인 지연 안내" at bounding box center [428, 113] width 597 height 14
click at [327, 207] on div "안녕하세요, 크리워드입니다. 현재 많은 크리에이터분들께서 채널 신청을 해주고 계셔 신청 건수가 급증한 상태입니다. 이에 따라 내부 검토 및 승…" at bounding box center [428, 254] width 597 height 199
drag, startPoint x: 132, startPoint y: 115, endPoint x: 336, endPoint y: 104, distance: 204.5
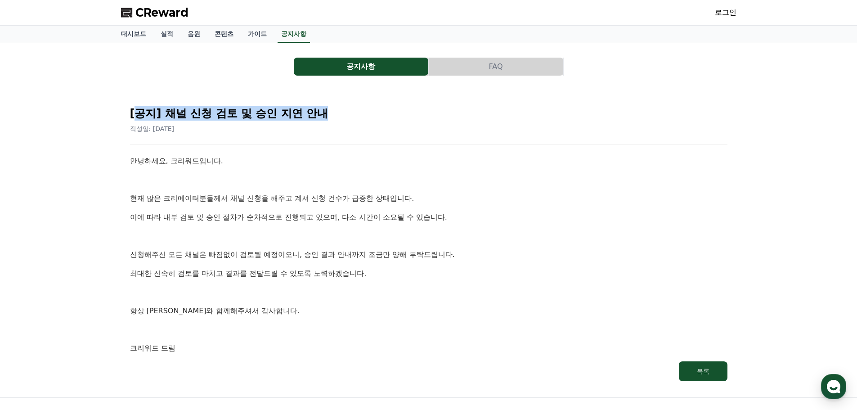
click at [336, 104] on div "[공지] 채널 신청 검토 및 승인 지연 안내 작성일: 2025-09-26" at bounding box center [428, 116] width 597 height 34
click at [293, 107] on h2 "[공지] 채널 신청 검토 및 승인 지연 안내" at bounding box center [428, 113] width 597 height 14
drag, startPoint x: 324, startPoint y: 112, endPoint x: 123, endPoint y: 110, distance: 201.1
click at [123, 110] on div "[공지] 채널 신청 검토 및 승인 지연 안내 작성일: 2025-09-26 안녕하세요, 크리워드입니다. 현재 많은 크리에이터분들께서 채널 신청을…" at bounding box center [428, 240] width 615 height 300
click at [177, 115] on h2 "[공지] 채널 신청 검토 및 승인 지연 안내" at bounding box center [428, 113] width 597 height 14
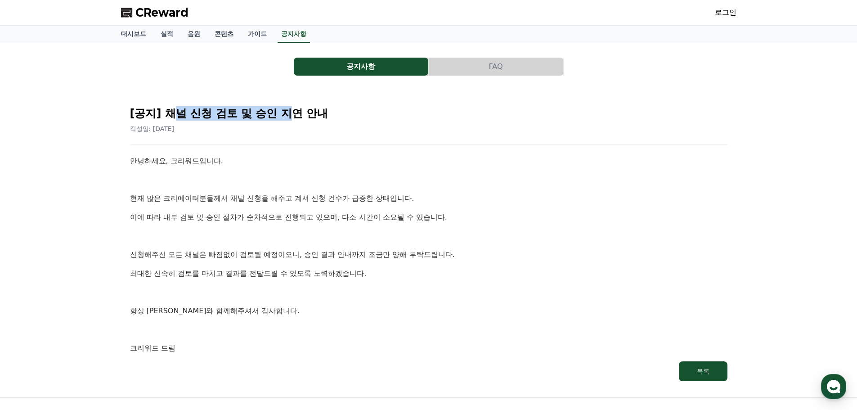
drag, startPoint x: 225, startPoint y: 103, endPoint x: 302, endPoint y: 187, distance: 114.0
click at [291, 109] on div "[공지] 채널 신청 검토 및 승인 지연 안내 작성일: 2025-09-26 안녕하세요, 크리워드입니다. 현재 많은 크리에이터분들께서 채널 신청을…" at bounding box center [429, 240] width 608 height 293
click at [301, 188] on div "안녕하세요, 크리워드입니다. 현재 많은 크리에이터분들께서 채널 신청을 해주고 계셔 신청 건수가 급증한 상태입니다. 이에 따라 내부 검토 및 승…" at bounding box center [428, 254] width 597 height 199
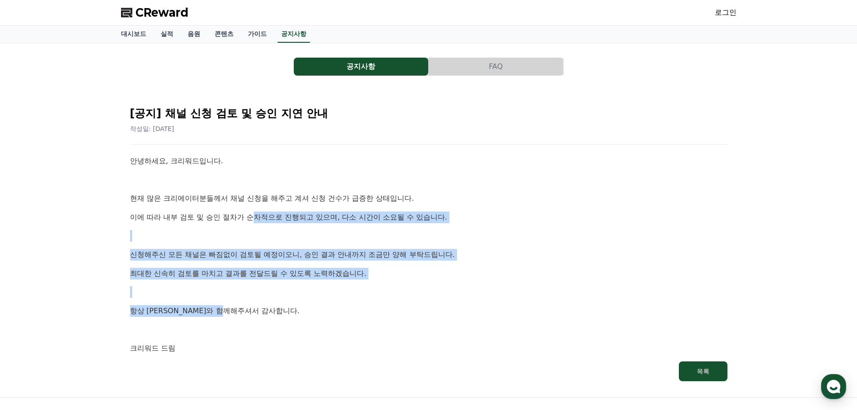
click at [251, 305] on div "안녕하세요, 크리워드입니다. 현재 많은 크리에이터분들께서 채널 신청을 해주고 계셔 신청 건수가 급증한 상태입니다. 이에 따라 내부 검토 및 승…" at bounding box center [428, 254] width 597 height 199
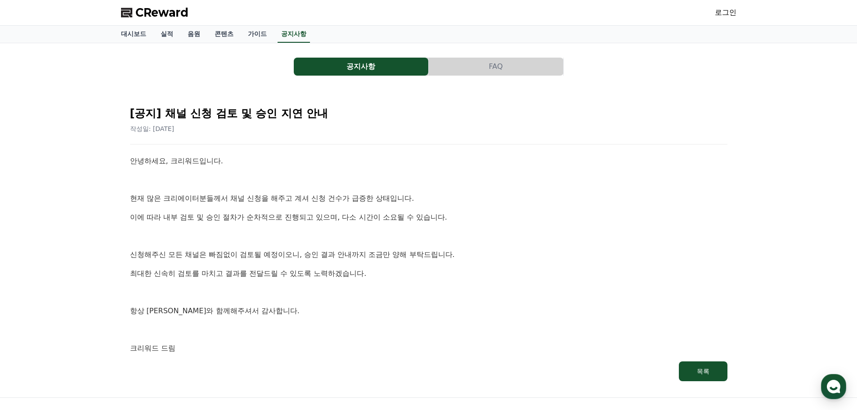
click at [306, 196] on p "현재 많은 크리에이터분들께서 채널 신청을 해주고 계셔 신청 건수가 급증한 상태입니다." at bounding box center [428, 199] width 597 height 12
